Goal: Check status: Check status

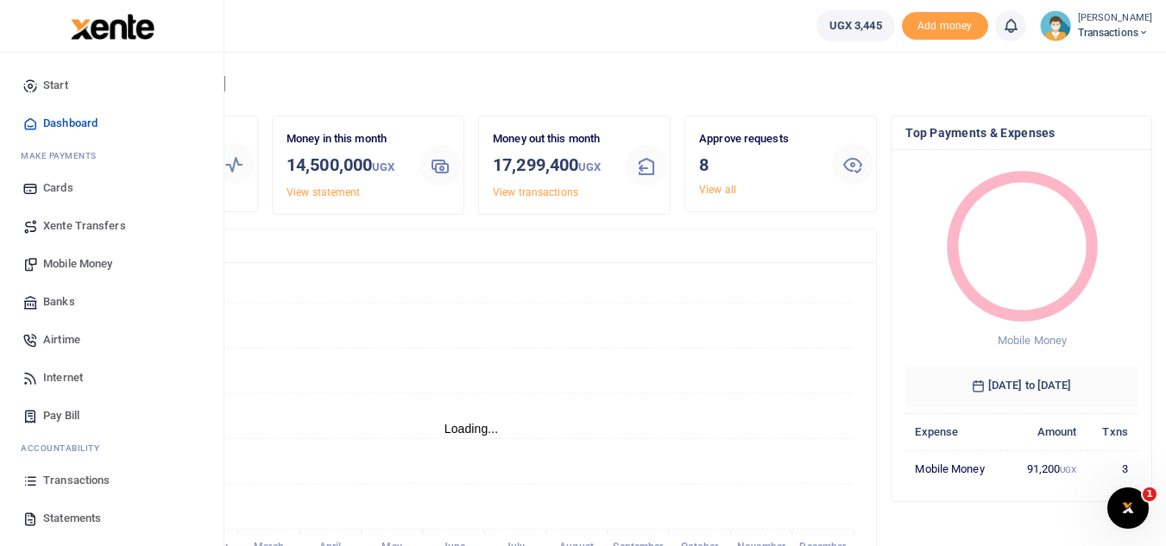
click at [72, 485] on span "Transactions" at bounding box center [76, 480] width 66 height 17
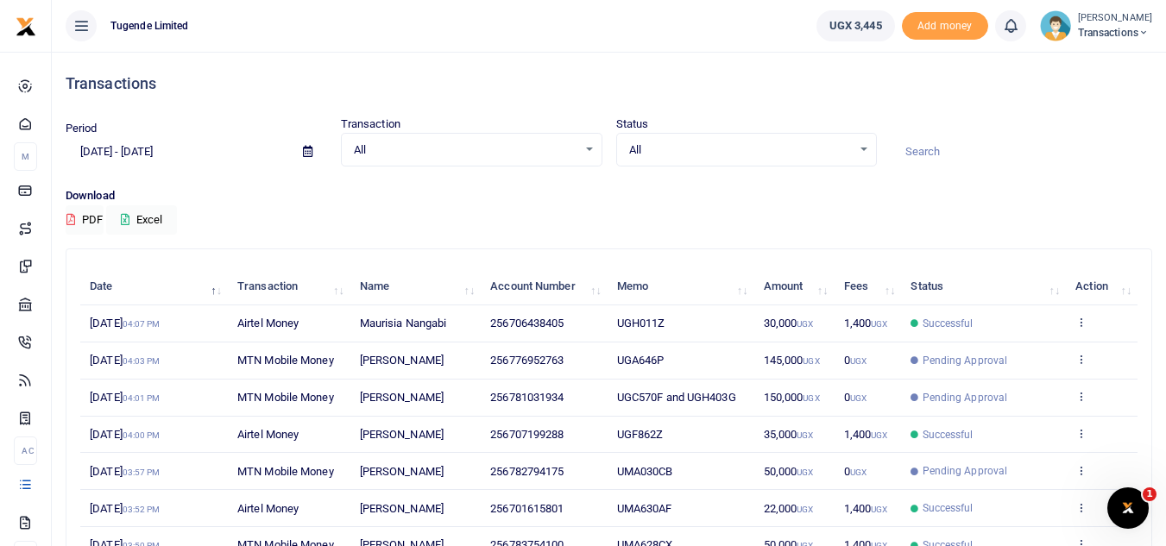
click at [917, 155] on input at bounding box center [1020, 151] width 261 height 29
click at [934, 155] on input at bounding box center [1020, 151] width 261 height 29
paste input "TLUG-015980"
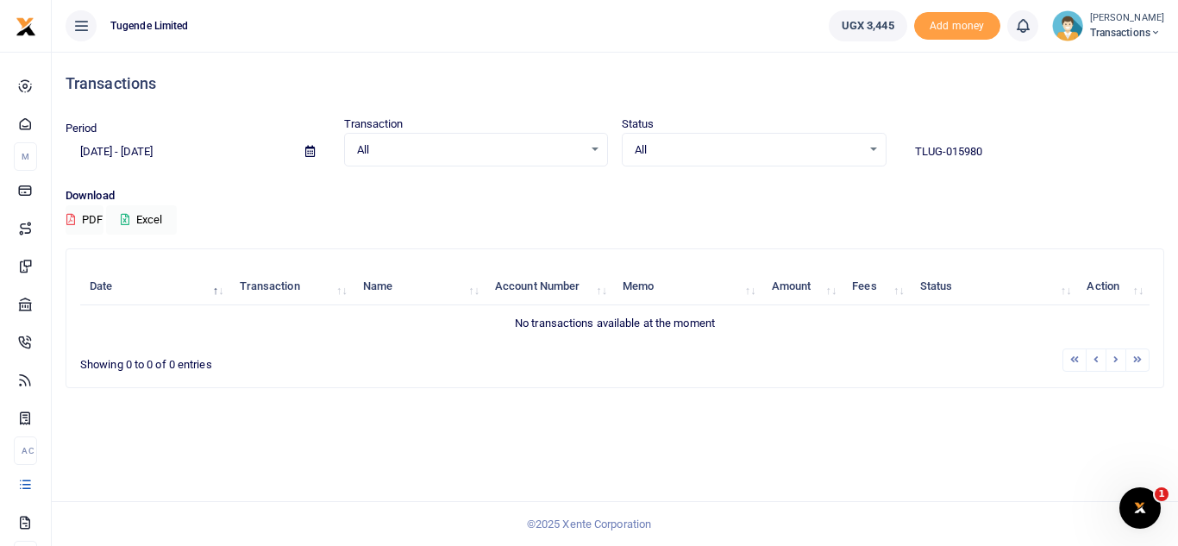
drag, startPoint x: 1002, startPoint y: 147, endPoint x: 952, endPoint y: 158, distance: 51.3
click at [952, 158] on input "TLUG-015980" at bounding box center [1033, 151] width 265 height 29
click at [947, 154] on input "TLUG-015980" at bounding box center [1033, 151] width 265 height 29
type input "TLUG 015980"
drag, startPoint x: 985, startPoint y: 151, endPoint x: 904, endPoint y: 154, distance: 81.2
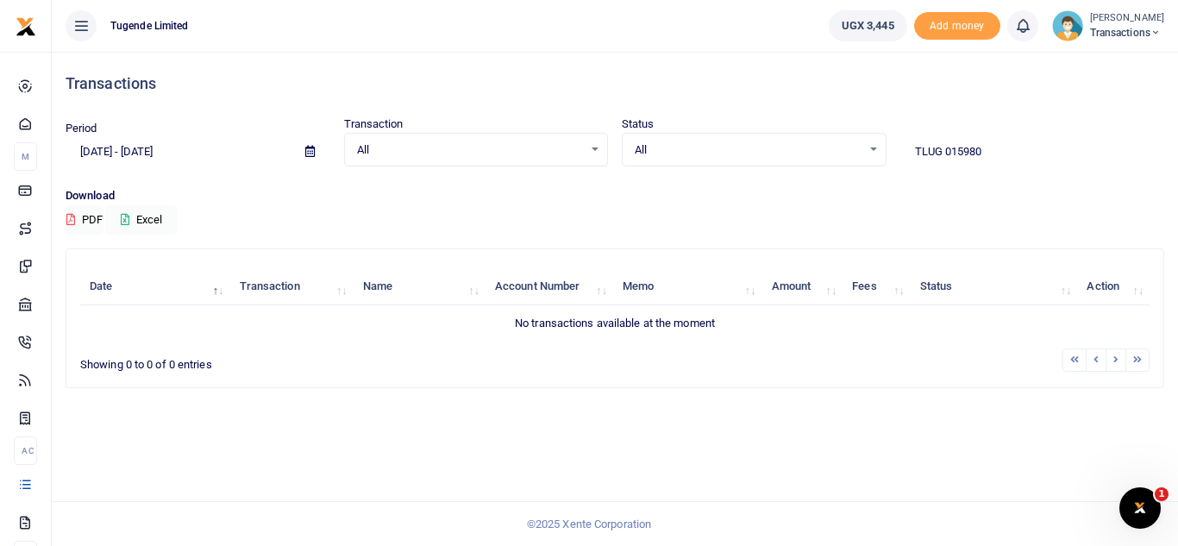
click at [904, 154] on input "TLUG 015980" at bounding box center [1033, 151] width 265 height 29
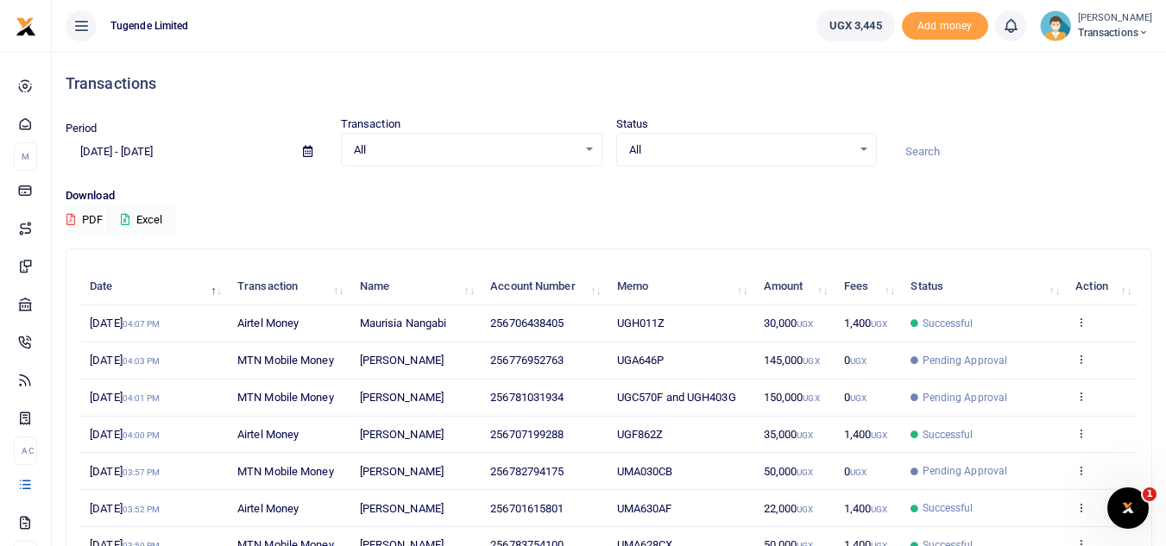
paste input "Request for legal support"
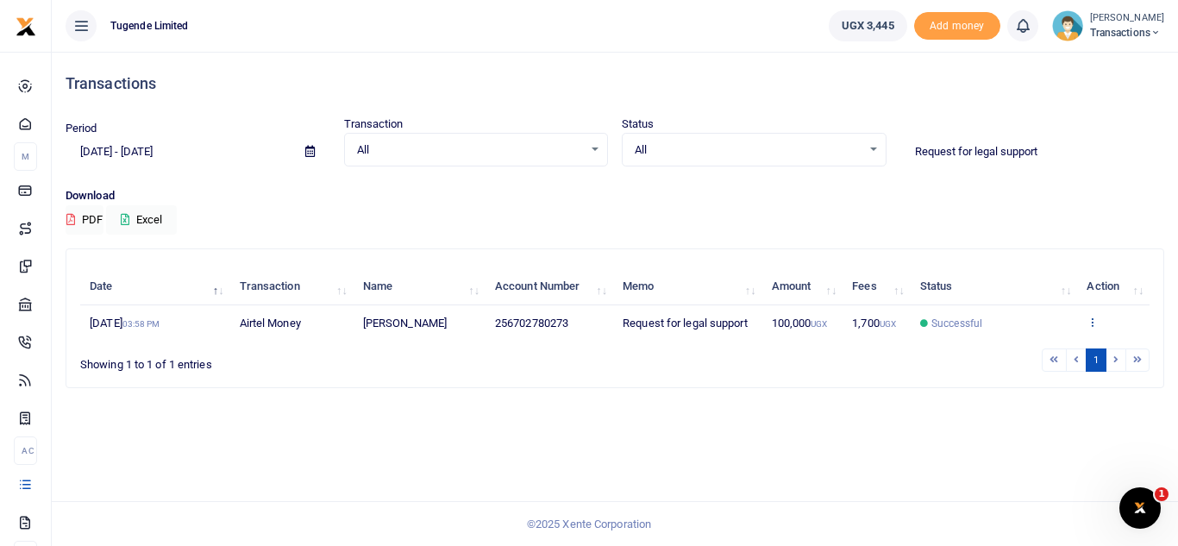
type input "Request for legal support"
click at [1094, 326] on div "Date Transaction Name Account Number Memo Amount Fees Status Action [DATE] 03:5…" at bounding box center [615, 305] width 1070 height 84
click at [1094, 327] on icon at bounding box center [1092, 322] width 11 height 12
click at [1065, 351] on link "View details" at bounding box center [1081, 351] width 136 height 24
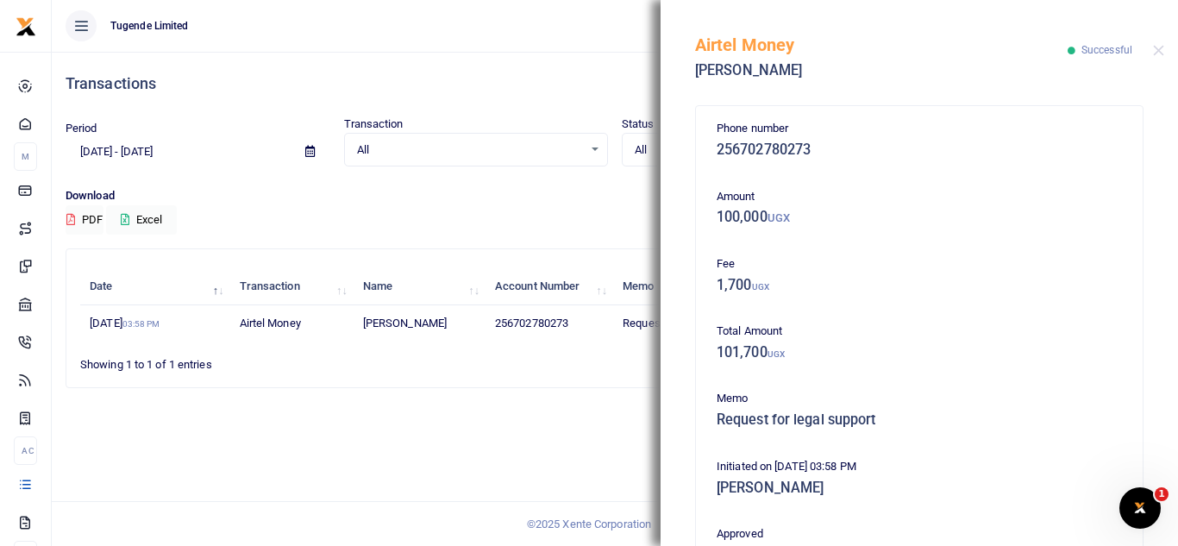
scroll to position [371, 0]
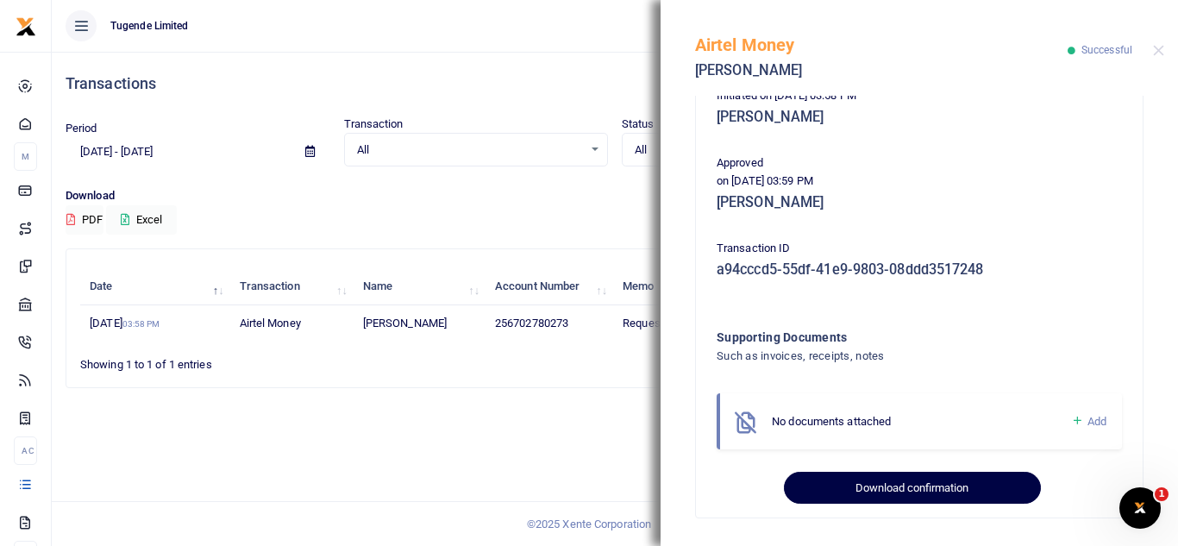
click at [837, 489] on button "Download confirmation" at bounding box center [912, 488] width 256 height 33
